Goal: Task Accomplishment & Management: Use online tool/utility

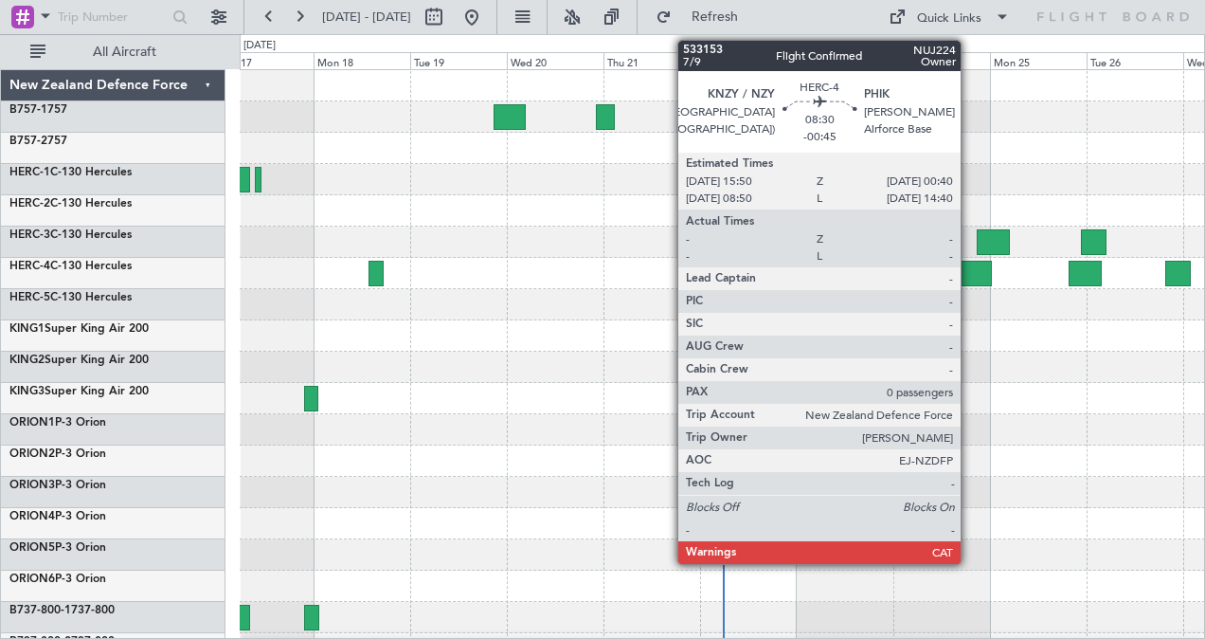
click at [970, 266] on div at bounding box center [974, 274] width 36 height 26
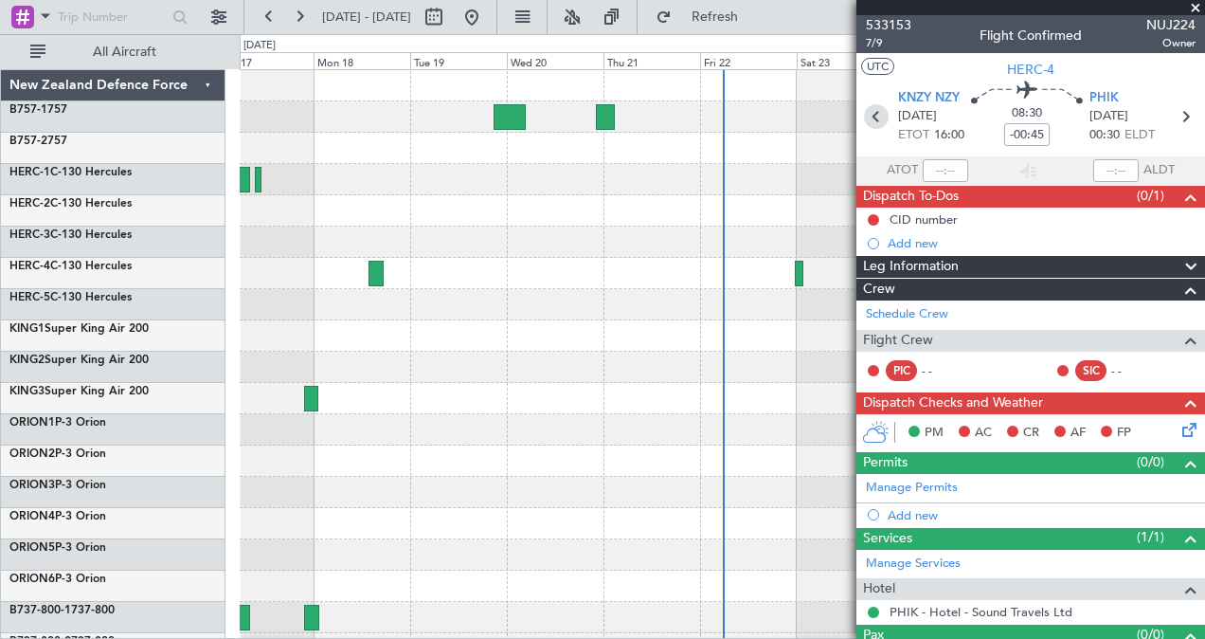
click at [868, 113] on icon at bounding box center [876, 116] width 25 height 25
type input "-00:05"
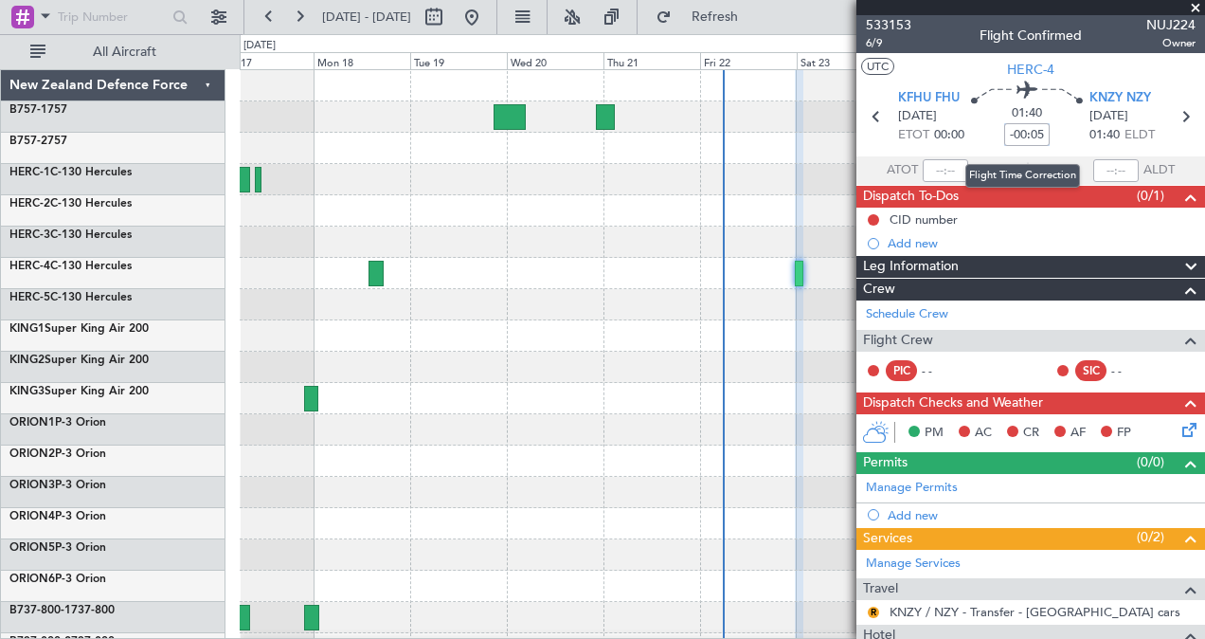
click at [1041, 133] on input "-00:05" at bounding box center [1027, 134] width 45 height 23
click at [984, 124] on div "01:40" at bounding box center [1027, 117] width 125 height 70
click at [1016, 128] on input at bounding box center [1027, 134] width 45 height 23
type input "+00:00"
click at [1175, 114] on icon at bounding box center [1185, 116] width 25 height 25
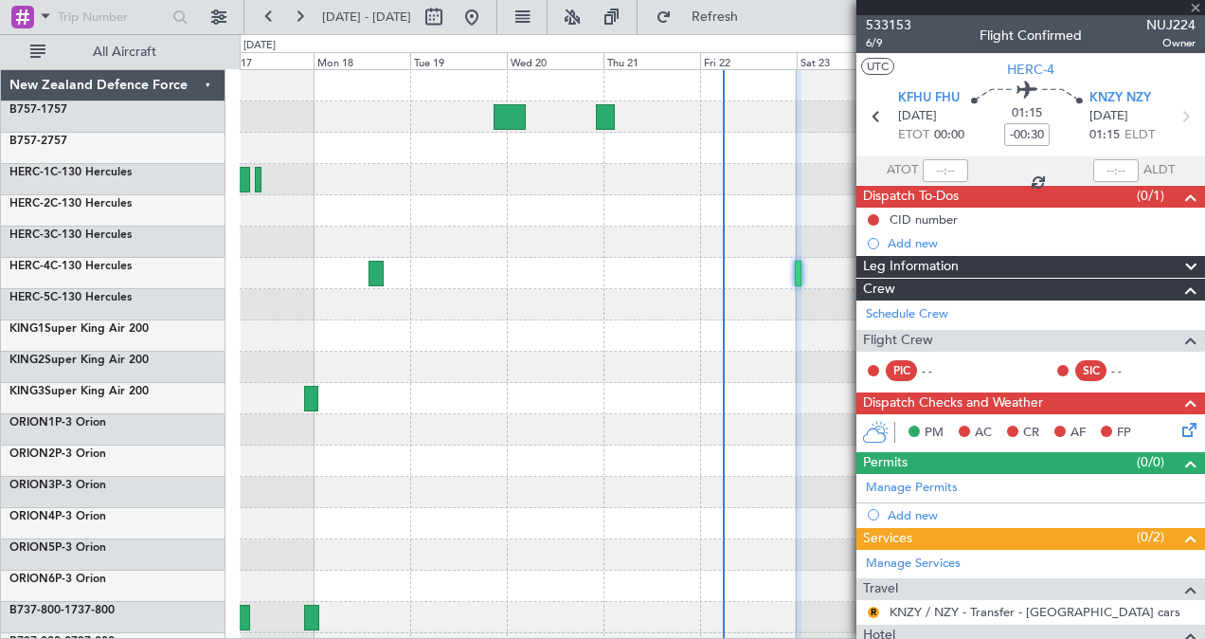
type input "-00:45"
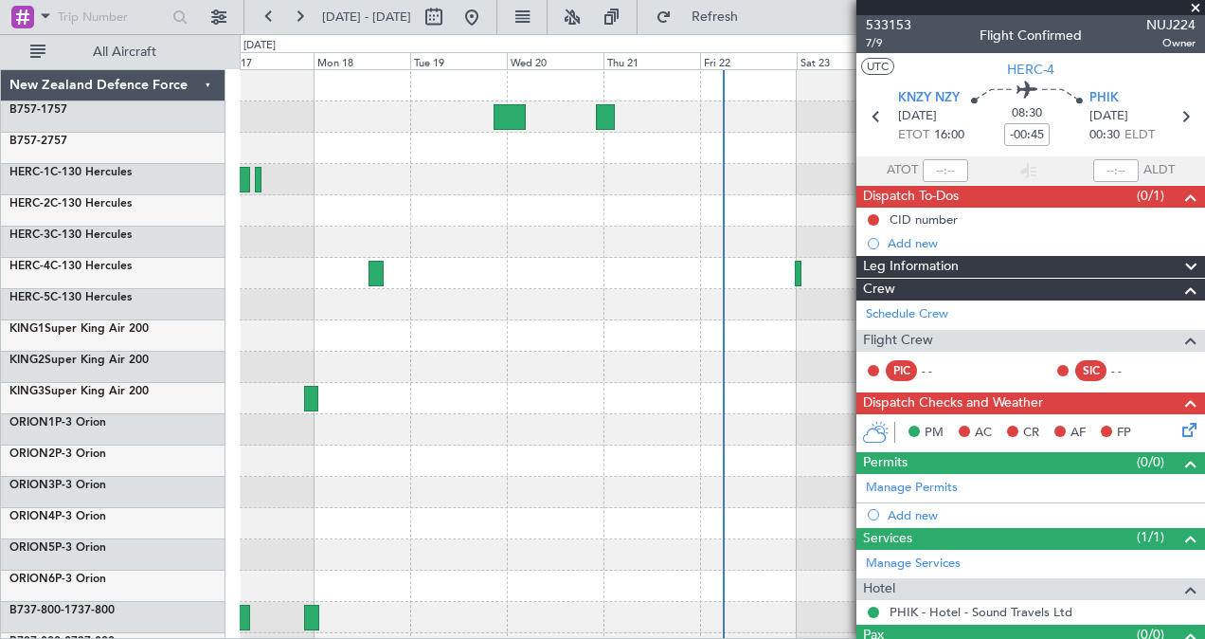
click at [793, 270] on div at bounding box center [723, 273] width 966 height 31
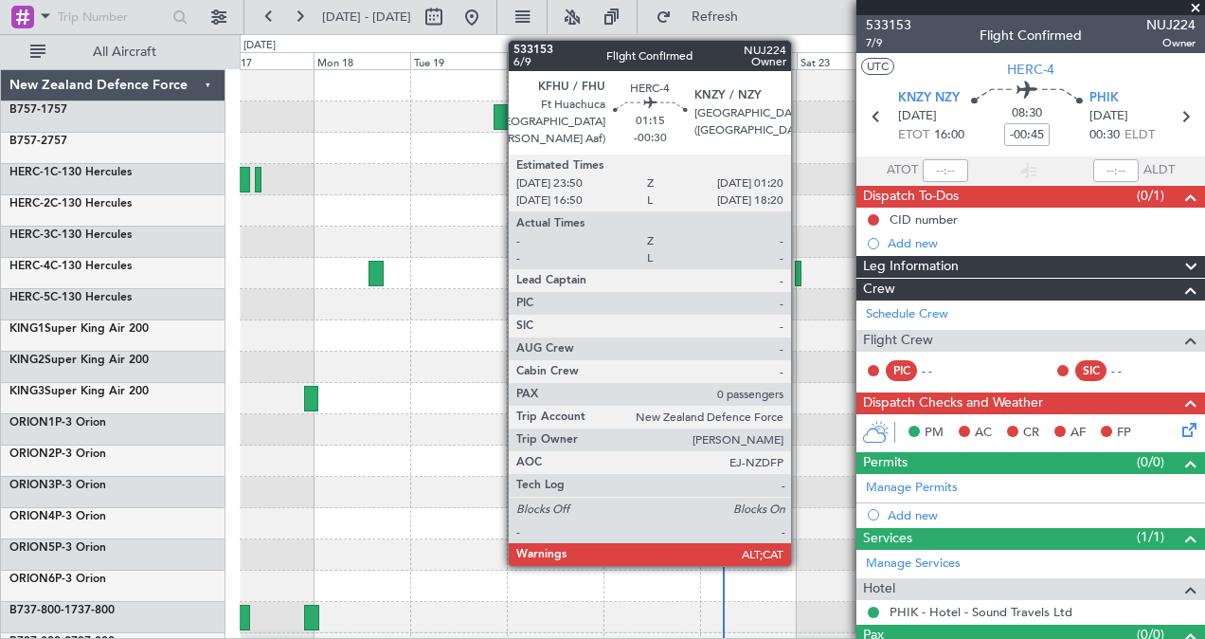
click at [801, 262] on div at bounding box center [798, 274] width 7 height 26
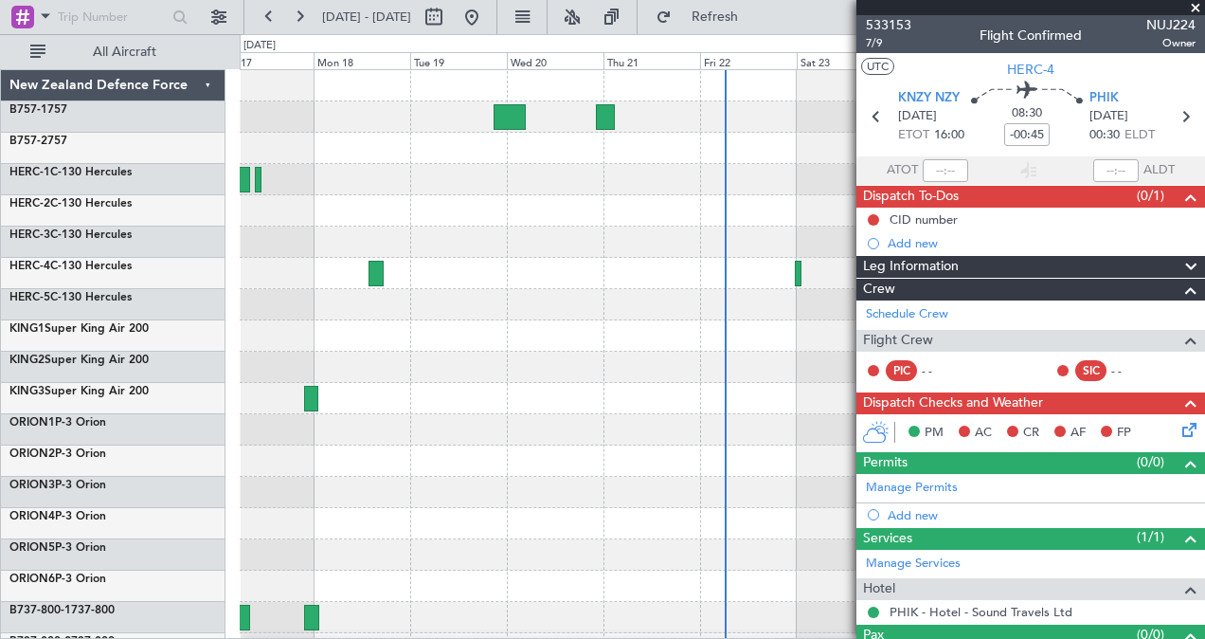
click at [480, 343] on div at bounding box center [723, 335] width 966 height 31
click at [1195, 8] on span at bounding box center [1196, 8] width 19 height 17
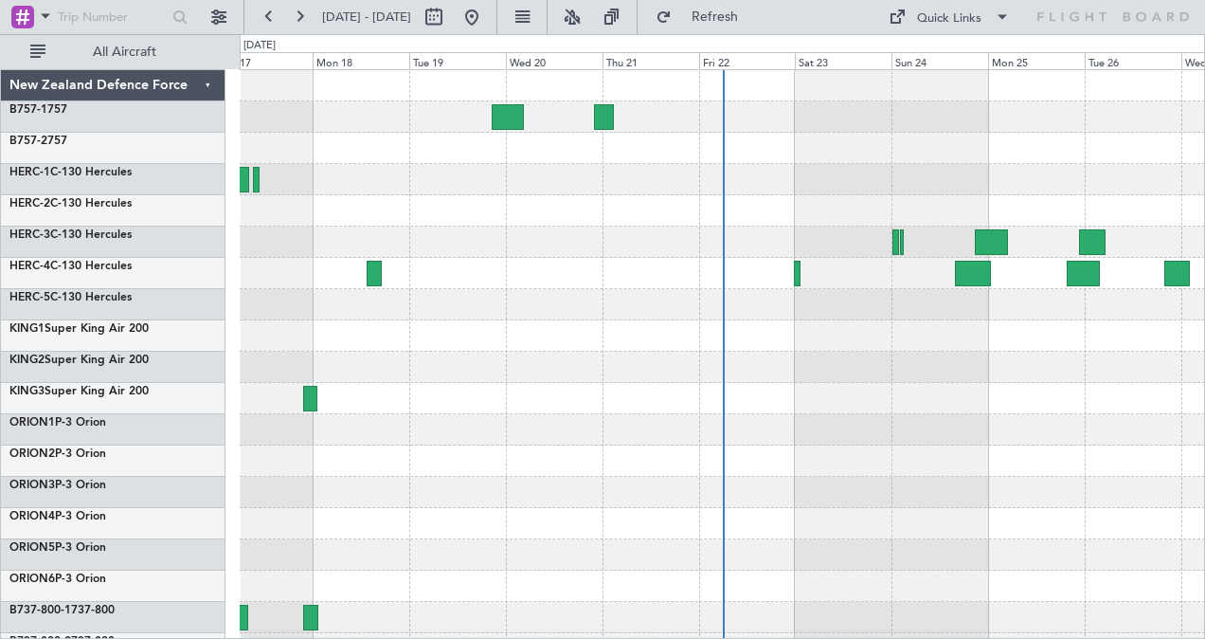
click at [972, 459] on div at bounding box center [723, 460] width 966 height 31
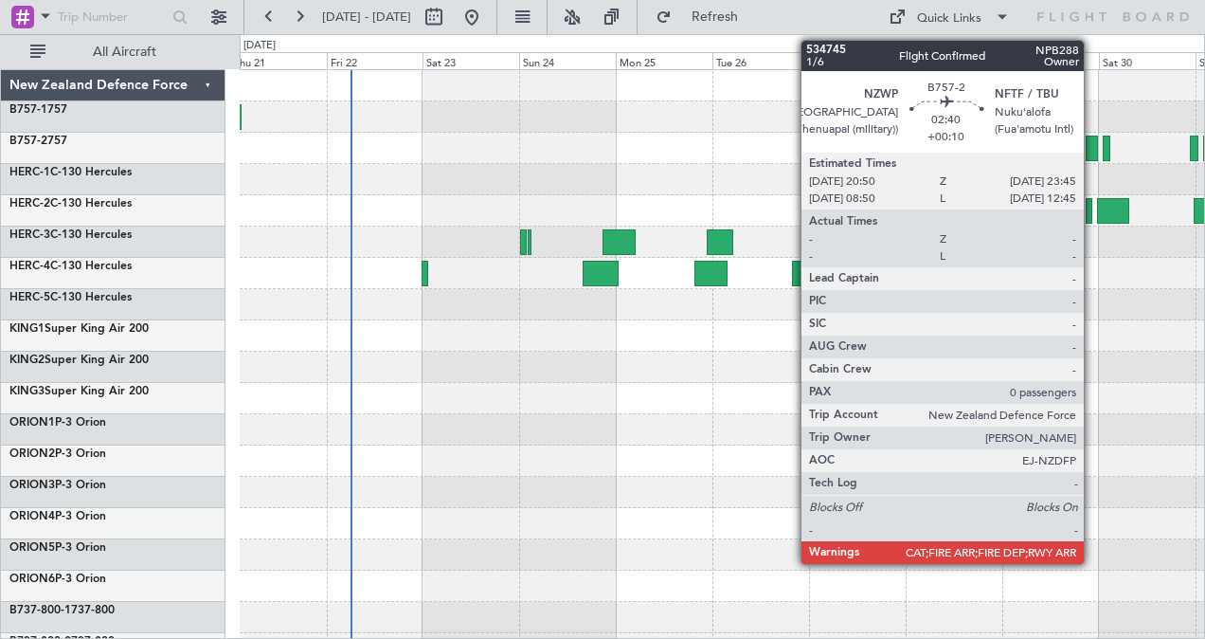
click at [1094, 151] on div at bounding box center [1092, 149] width 12 height 26
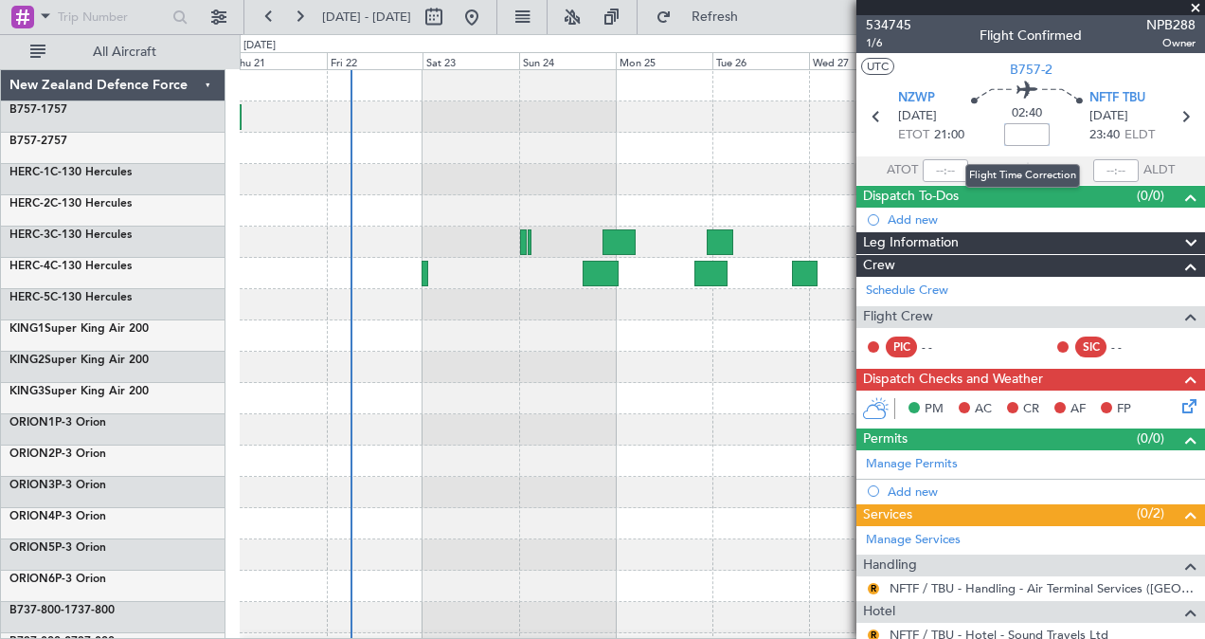
click at [1026, 136] on input at bounding box center [1027, 134] width 45 height 23
type input "+00:00"
click at [1024, 135] on input at bounding box center [1027, 134] width 45 height 23
click at [1177, 112] on icon at bounding box center [1185, 116] width 25 height 25
type input "+00:20"
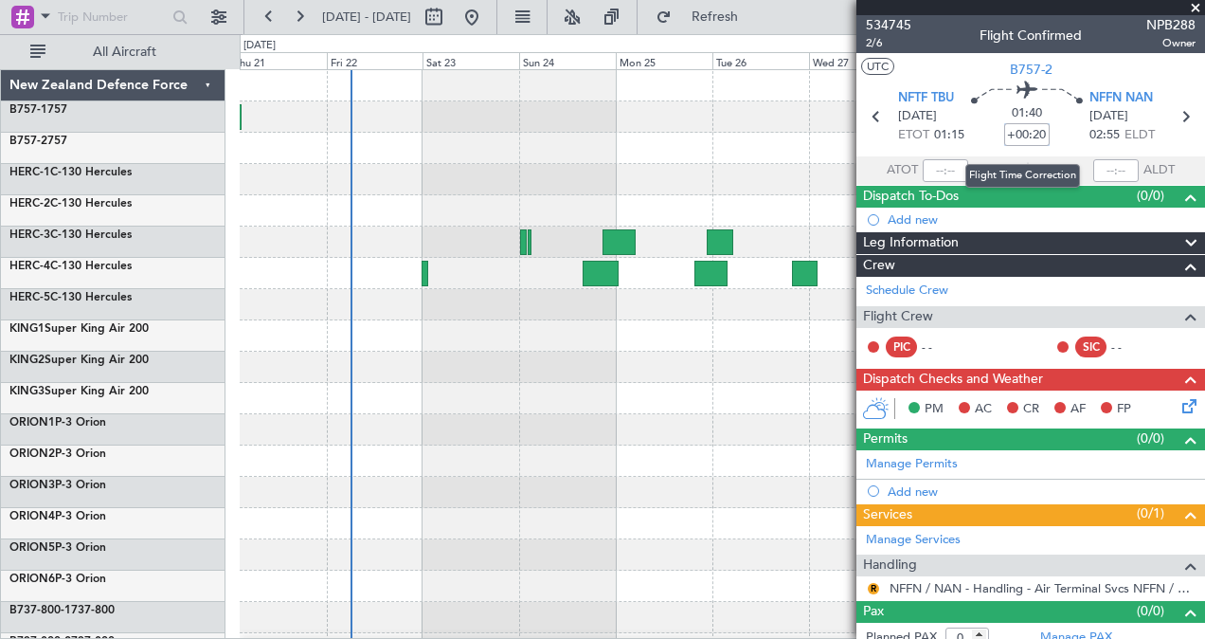
click at [1038, 136] on input "+00:20" at bounding box center [1027, 134] width 45 height 23
click at [1025, 131] on input at bounding box center [1027, 134] width 45 height 23
type input "+00:00"
click at [1025, 131] on input at bounding box center [1027, 134] width 45 height 23
click at [1173, 111] on icon at bounding box center [1185, 116] width 25 height 25
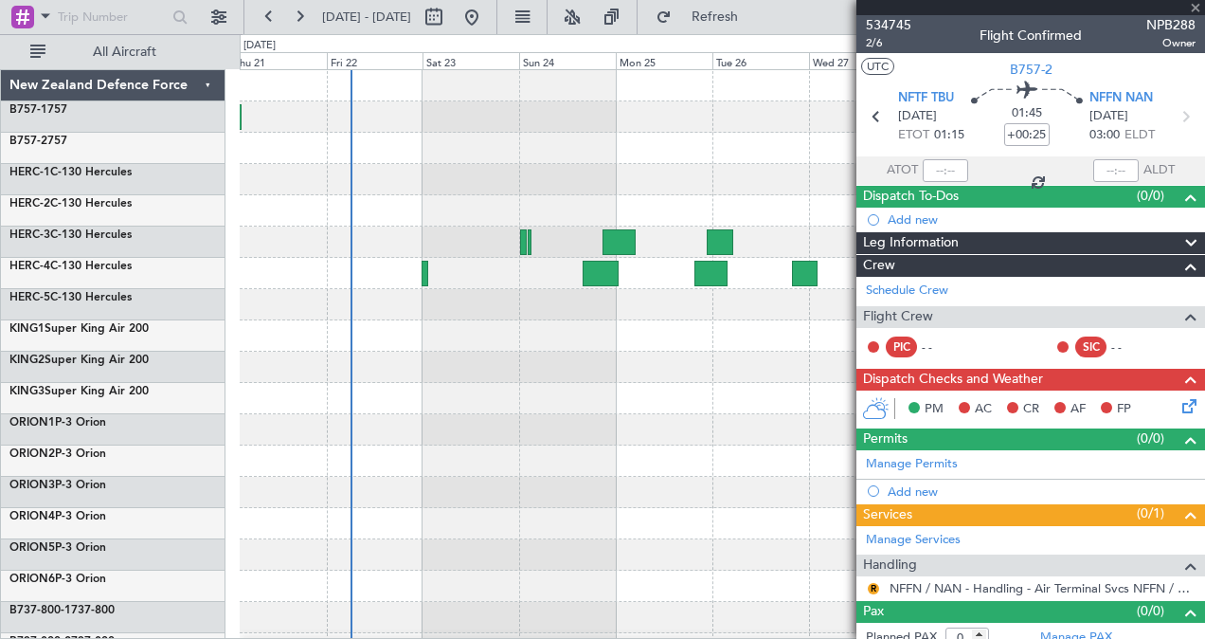
type input "+00:15"
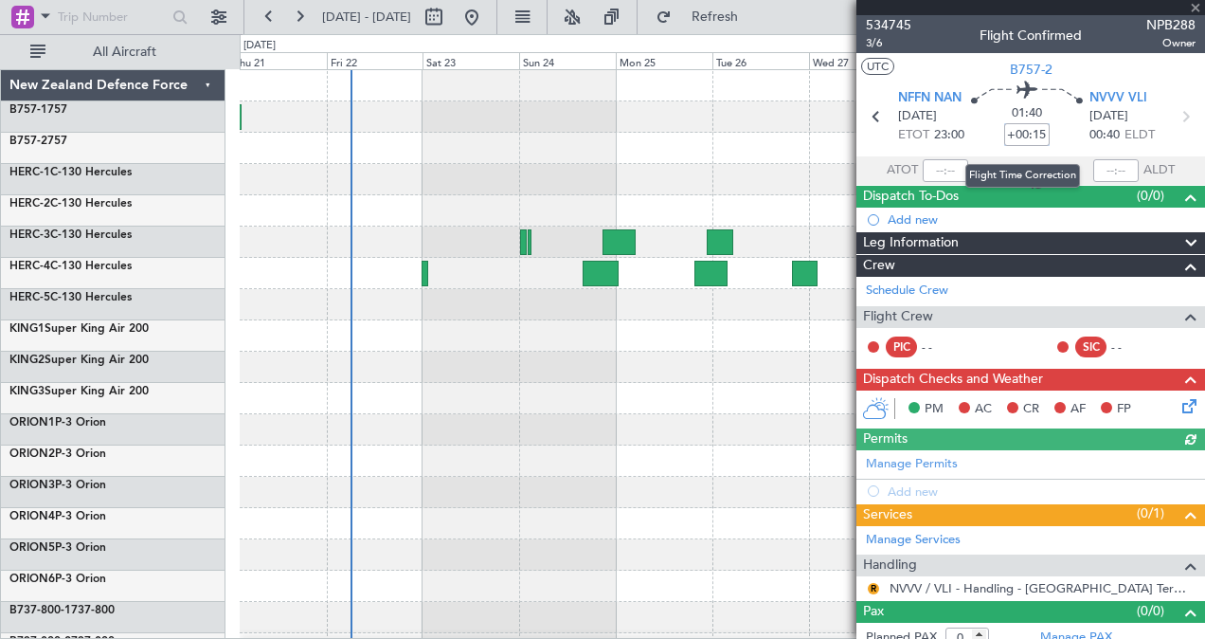
click at [1038, 132] on input "+00:15" at bounding box center [1027, 134] width 45 height 23
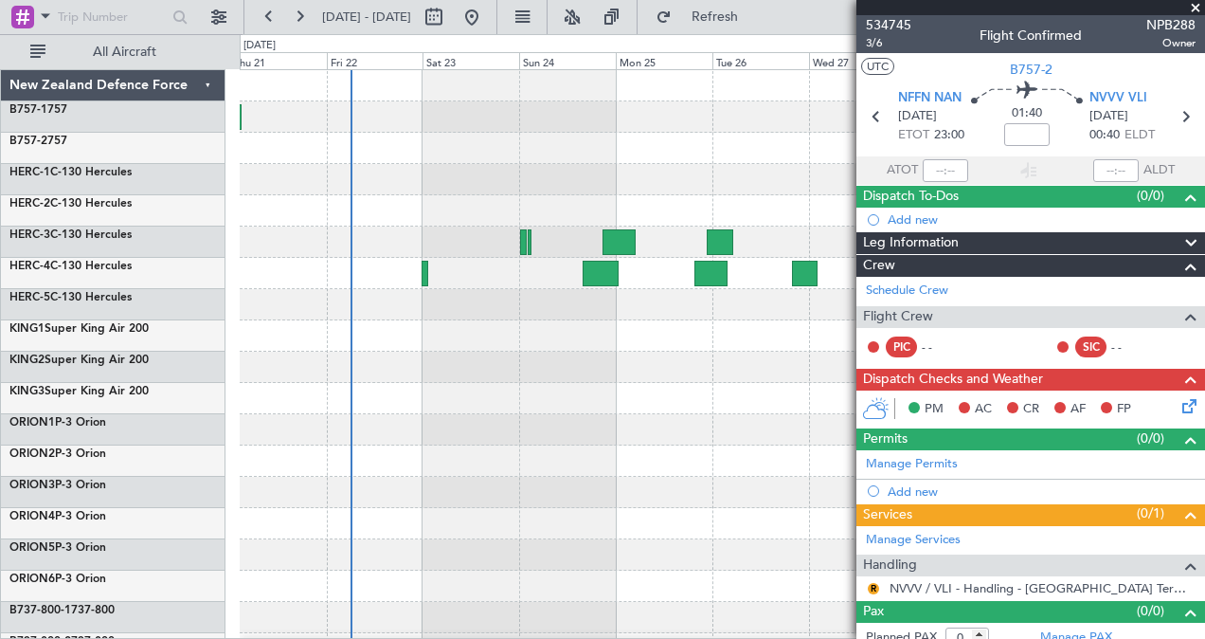
click at [965, 97] on div "01:40" at bounding box center [1027, 117] width 125 height 70
click at [1027, 127] on input at bounding box center [1027, 134] width 45 height 23
click at [1025, 131] on input at bounding box center [1027, 134] width 45 height 23
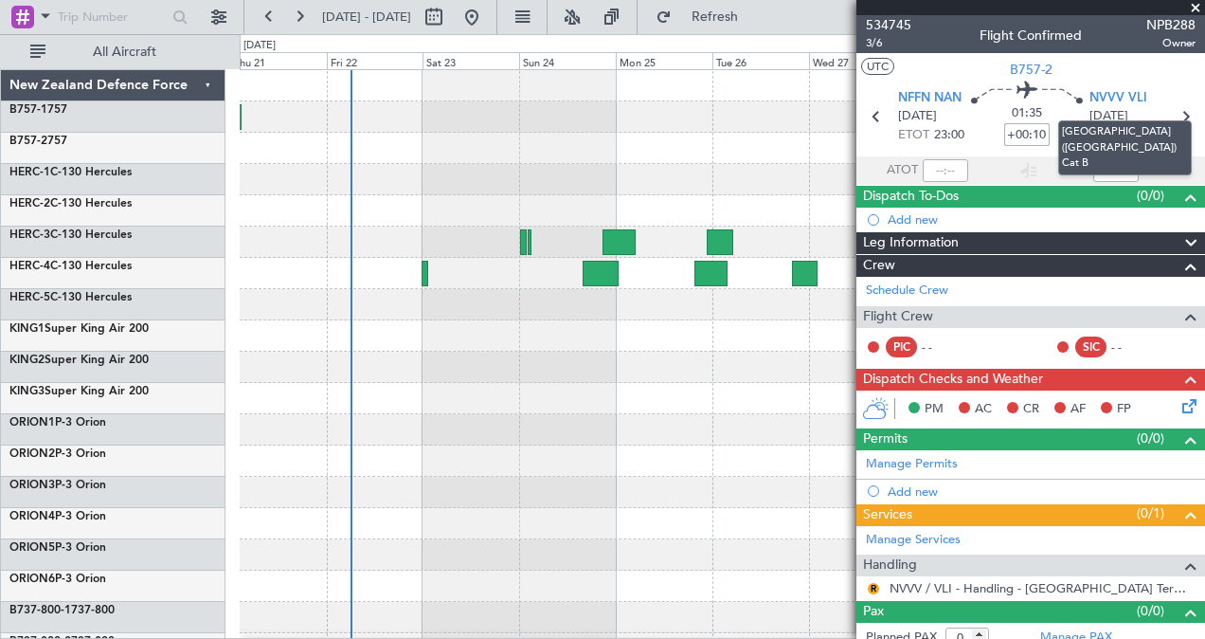
type input "+00:10"
click at [1171, 116] on mat-tooltip-component "[GEOGRAPHIC_DATA] ([GEOGRAPHIC_DATA]) Cat B" at bounding box center [1125, 148] width 160 height 82
click at [1180, 114] on icon at bounding box center [1185, 116] width 25 height 25
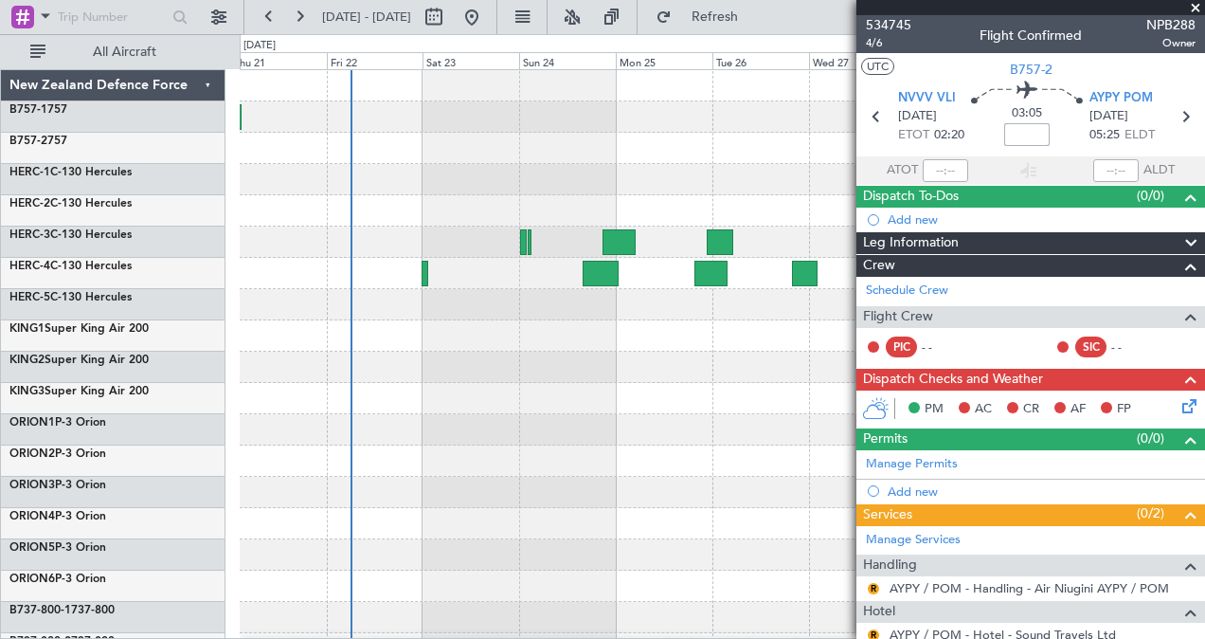
click at [1022, 133] on input at bounding box center [1027, 134] width 45 height 23
type input "+00:25"
drag, startPoint x: 1041, startPoint y: 133, endPoint x: 1005, endPoint y: 135, distance: 36.1
click at [1005, 135] on input "+00:25" at bounding box center [1027, 134] width 45 height 23
click at [1024, 131] on input at bounding box center [1027, 134] width 45 height 23
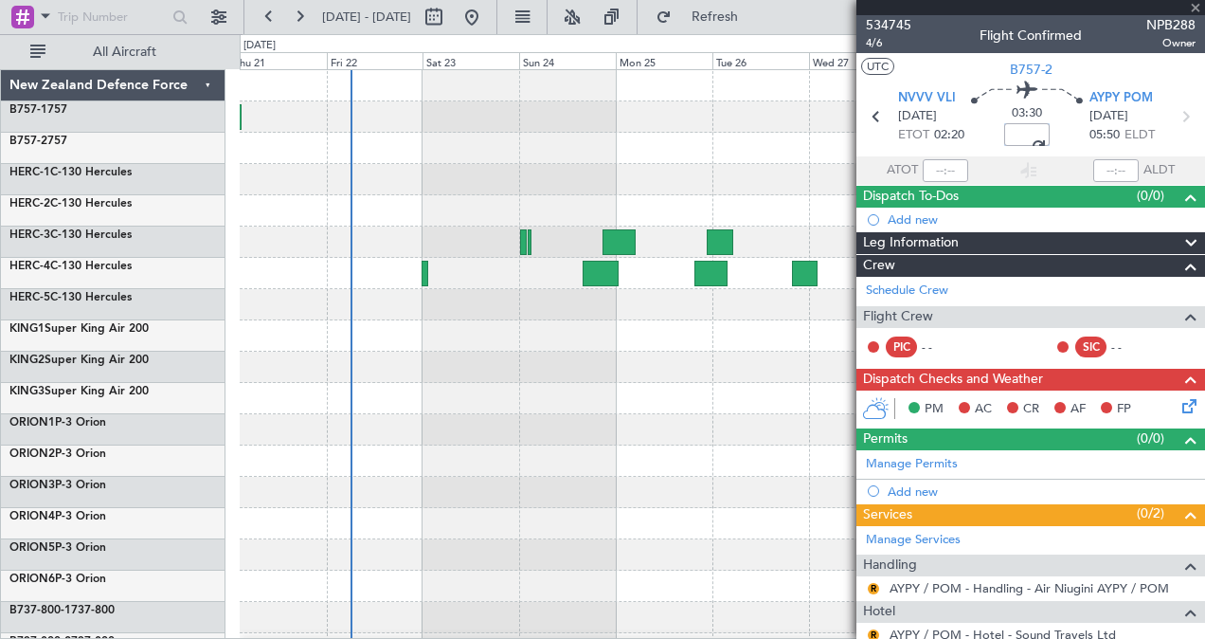
type input "+00:00"
type input "+00:35"
click at [1177, 118] on icon at bounding box center [1185, 116] width 25 height 25
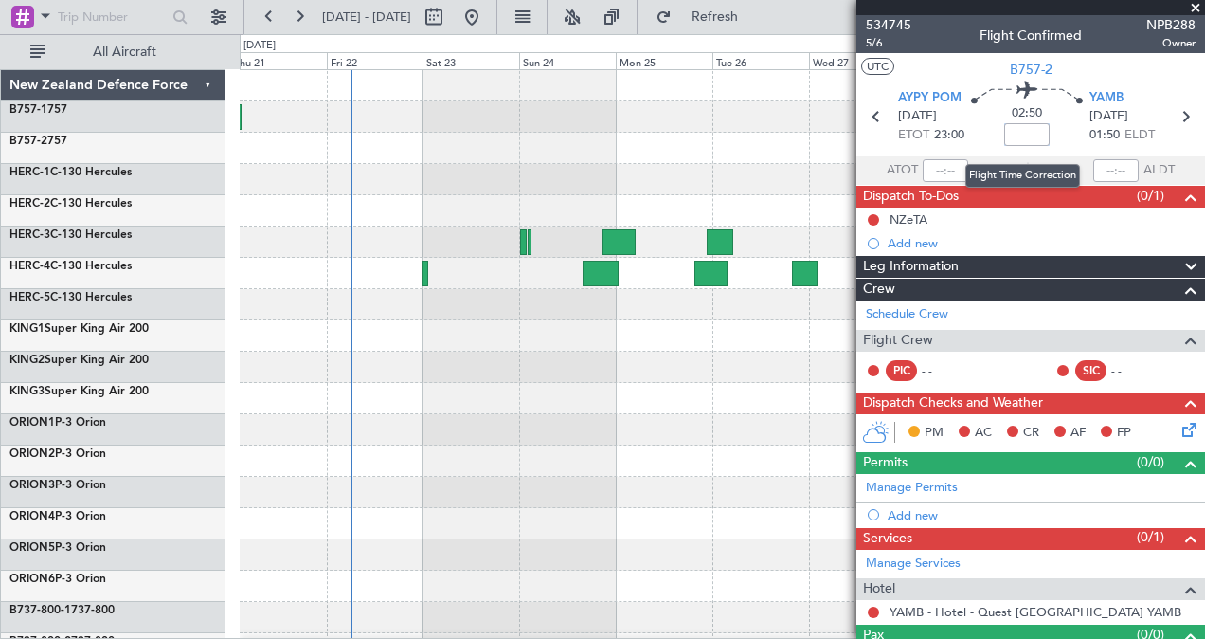
click at [1023, 131] on input at bounding box center [1027, 134] width 45 height 23
type input "+00:10"
click at [1173, 118] on icon at bounding box center [1185, 116] width 25 height 25
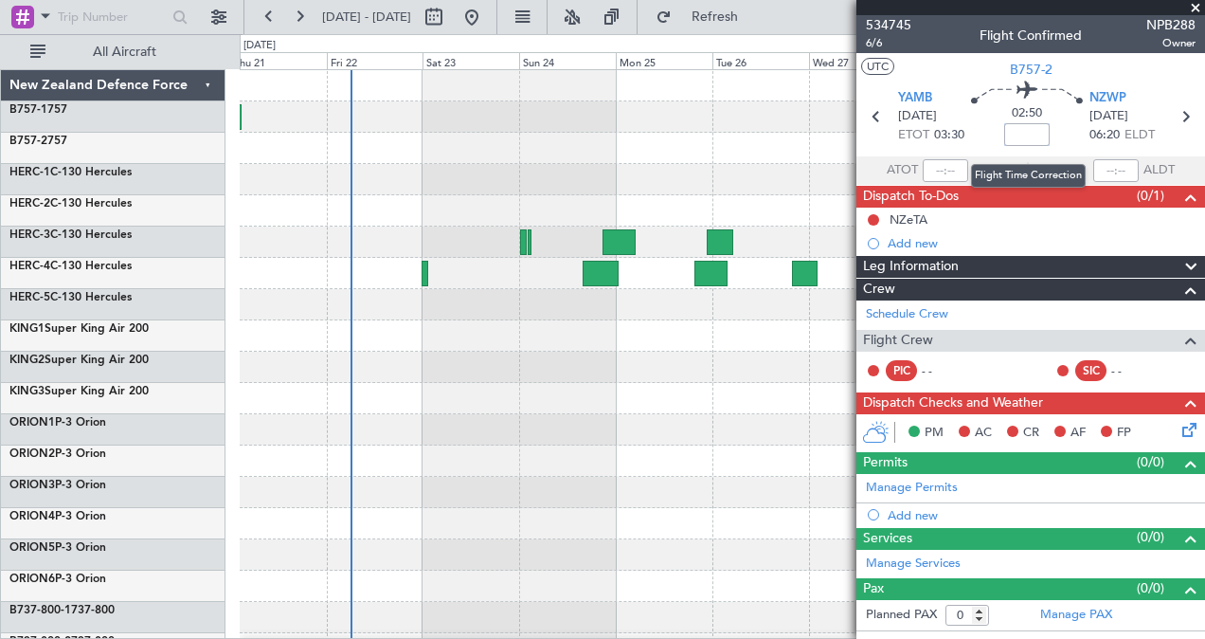
click at [1030, 131] on input at bounding box center [1027, 134] width 45 height 23
type input "+00:15"
click at [1193, 9] on span at bounding box center [1196, 8] width 19 height 17
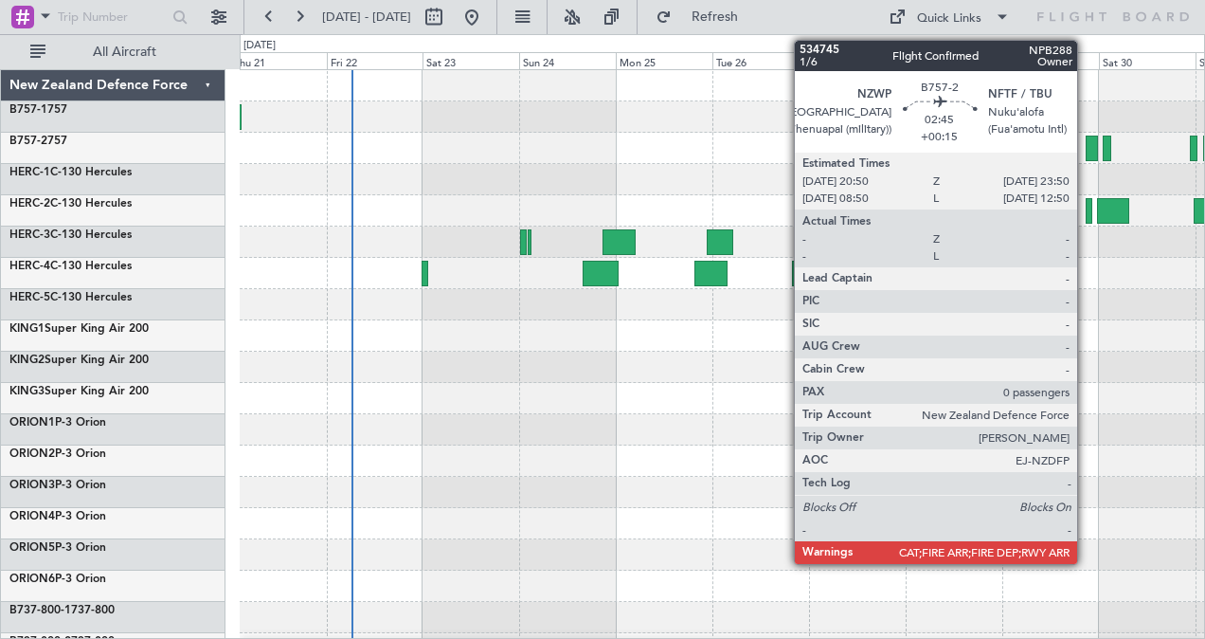
click at [1087, 143] on div at bounding box center [1092, 149] width 12 height 26
